Goal: Entertainment & Leisure: Consume media (video, audio)

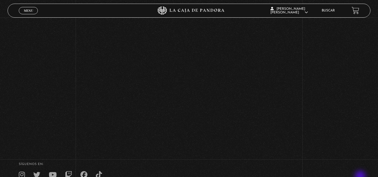
scroll to position [74, 0]
click at [28, 9] on span "Menu" at bounding box center [28, 10] width 9 height 3
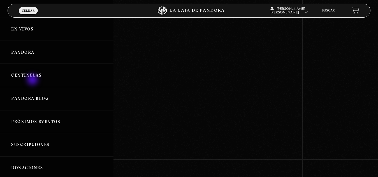
click at [33, 80] on link "Centinelas" at bounding box center [56, 75] width 113 height 23
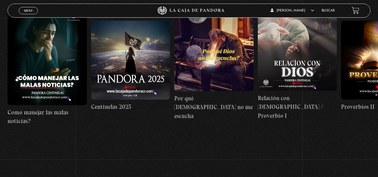
scroll to position [64, 0]
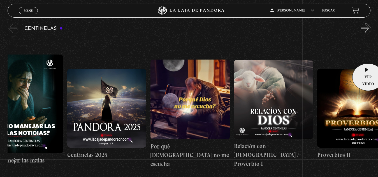
drag, startPoint x: 366, startPoint y: 56, endPoint x: 361, endPoint y: 37, distance: 20.0
click at [361, 69] on figure at bounding box center [356, 108] width 79 height 79
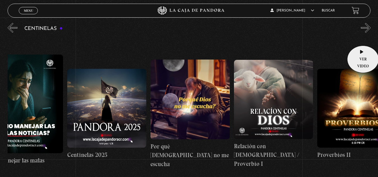
scroll to position [0, 25]
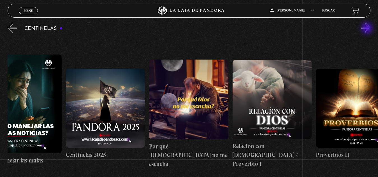
click at [367, 29] on button "»" at bounding box center [366, 28] width 10 height 10
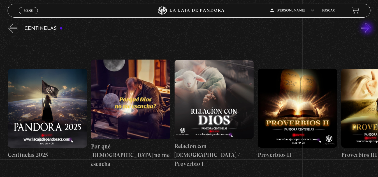
click at [367, 29] on button "»" at bounding box center [366, 28] width 10 height 10
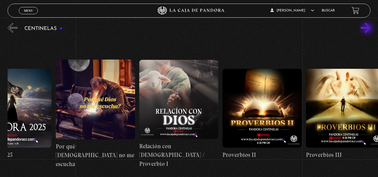
click at [367, 29] on button "»" at bounding box center [366, 28] width 10 height 10
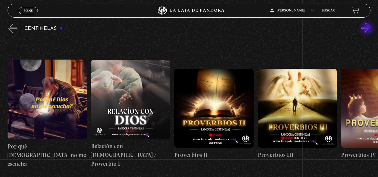
click at [367, 29] on button "»" at bounding box center [366, 28] width 10 height 10
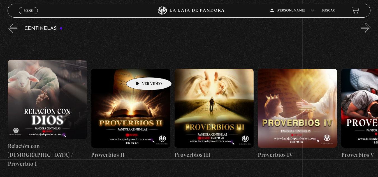
click at [140, 69] on figure at bounding box center [130, 108] width 79 height 79
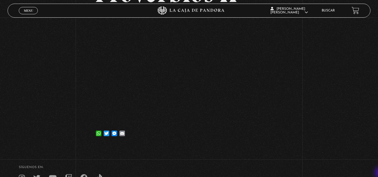
scroll to position [67, 0]
